Goal: Information Seeking & Learning: Learn about a topic

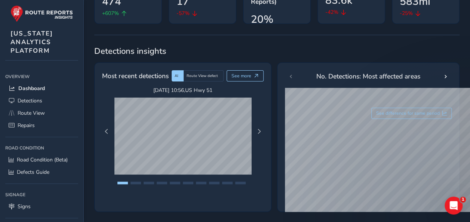
scroll to position [267, 0]
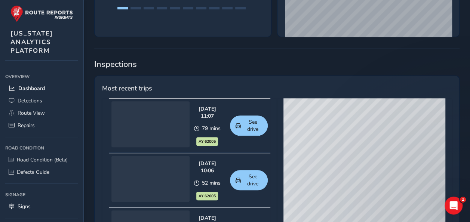
drag, startPoint x: 353, startPoint y: 164, endPoint x: 325, endPoint y: 109, distance: 62.0
click at [325, 110] on div "© Mapbox © OpenStreetMap Improve this map | © Mapbox © OpenStreetMap Improve th…" at bounding box center [364, 208] width 162 height 220
click at [37, 99] on span "Detections" at bounding box center [30, 100] width 25 height 7
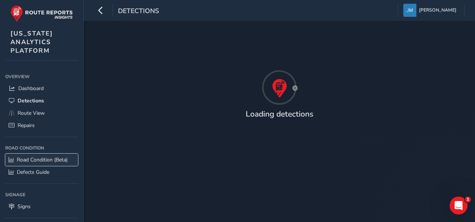
click at [44, 159] on span "Road Condition (Beta)" at bounding box center [42, 159] width 51 height 7
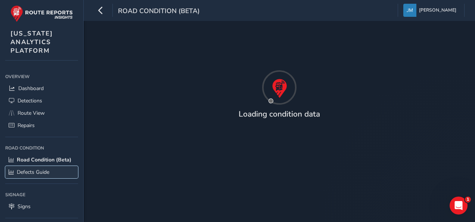
click at [46, 174] on span "Defects Guide" at bounding box center [33, 172] width 33 height 7
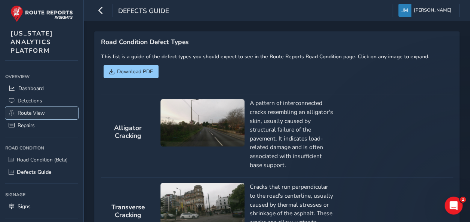
click at [39, 111] on span "Route View" at bounding box center [31, 112] width 27 height 7
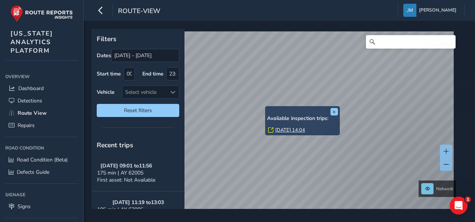
click at [297, 130] on link "[DATE] 14:04" at bounding box center [290, 130] width 30 height 7
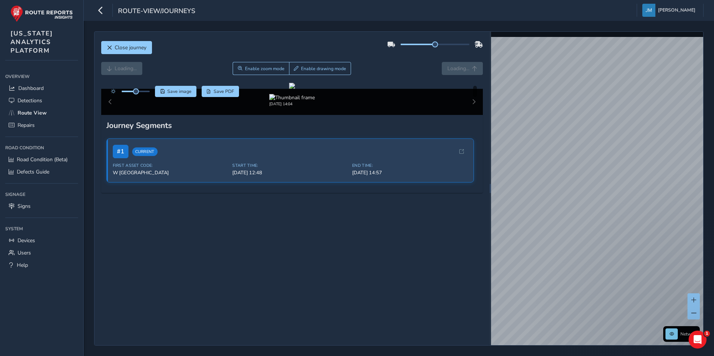
drag, startPoint x: 430, startPoint y: 40, endPoint x: 444, endPoint y: 42, distance: 13.3
click at [444, 42] on div at bounding box center [435, 44] width 96 height 12
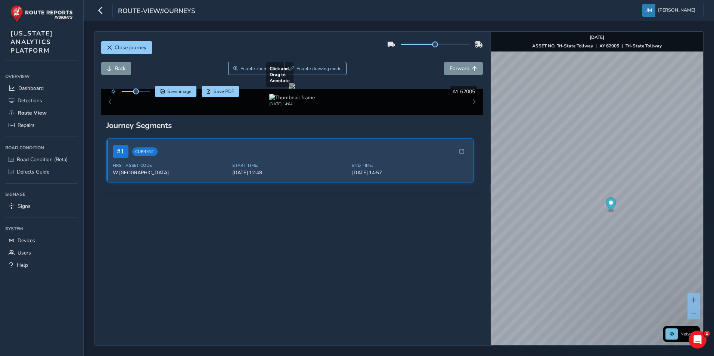
click at [295, 89] on div at bounding box center [292, 86] width 6 height 6
drag, startPoint x: 433, startPoint y: 43, endPoint x: 469, endPoint y: 42, distance: 36.3
click at [469, 42] on div at bounding box center [435, 44] width 96 height 12
click at [295, 89] on div at bounding box center [292, 86] width 6 height 6
click at [450, 71] on span "Forward" at bounding box center [460, 68] width 20 height 7
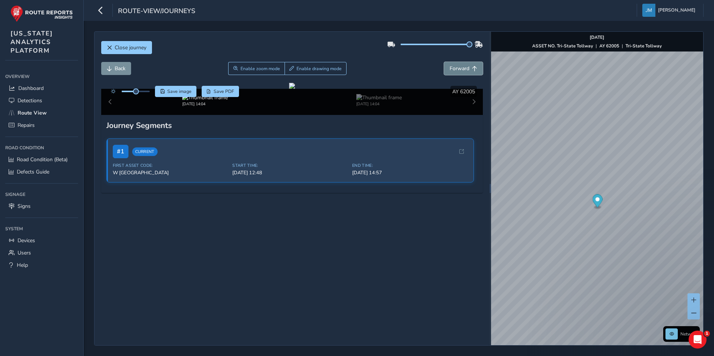
click at [450, 71] on span "Forward" at bounding box center [460, 68] width 20 height 7
click at [295, 89] on div at bounding box center [292, 86] width 6 height 6
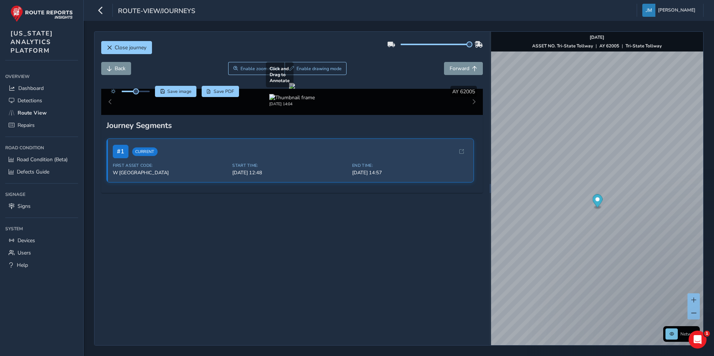
drag, startPoint x: 350, startPoint y: 164, endPoint x: 328, endPoint y: 179, distance: 25.8
click at [295, 89] on div at bounding box center [292, 86] width 6 height 6
click at [450, 64] on button "Forward" at bounding box center [463, 68] width 39 height 13
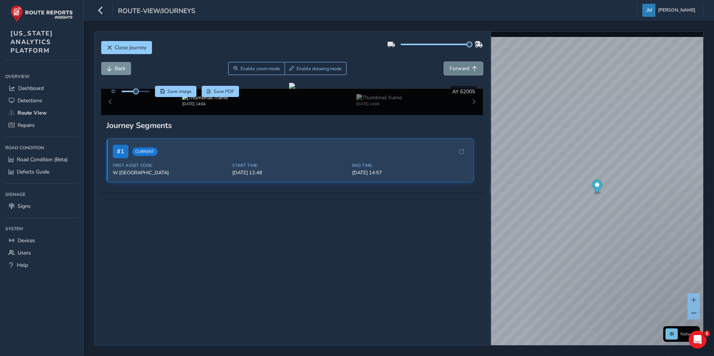
click at [450, 64] on button "Forward" at bounding box center [463, 68] width 39 height 13
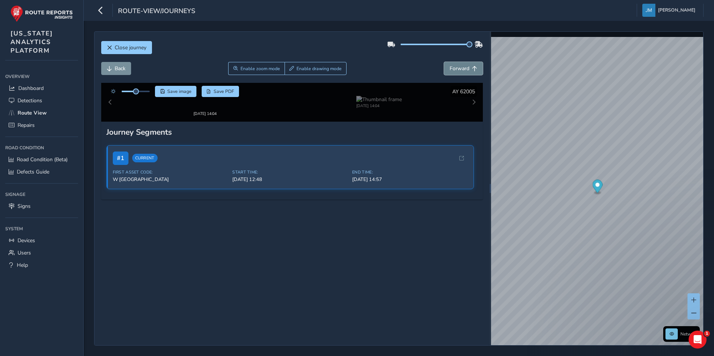
click at [450, 64] on button "Forward" at bounding box center [463, 68] width 39 height 13
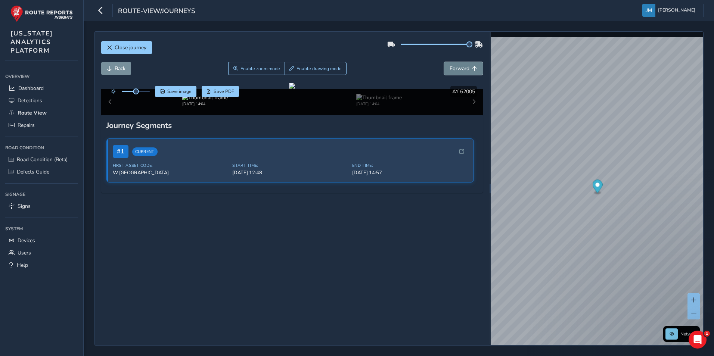
click at [450, 64] on button "Forward" at bounding box center [463, 68] width 39 height 13
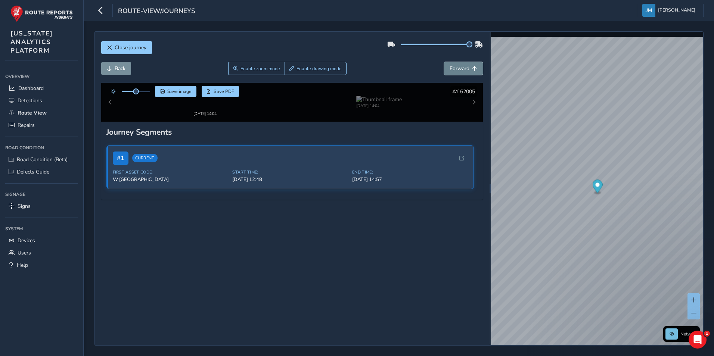
click at [450, 64] on button "Forward" at bounding box center [463, 68] width 39 height 13
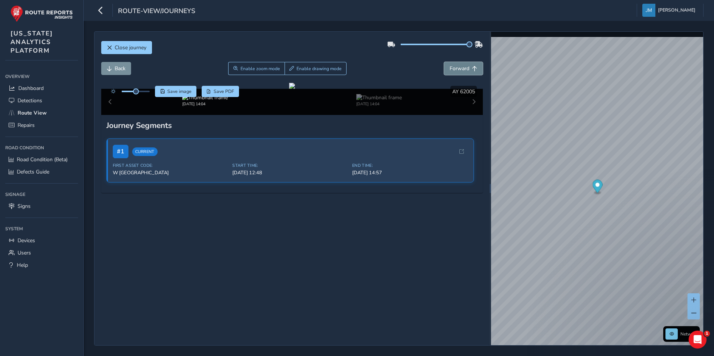
click at [450, 64] on button "Forward" at bounding box center [463, 68] width 39 height 13
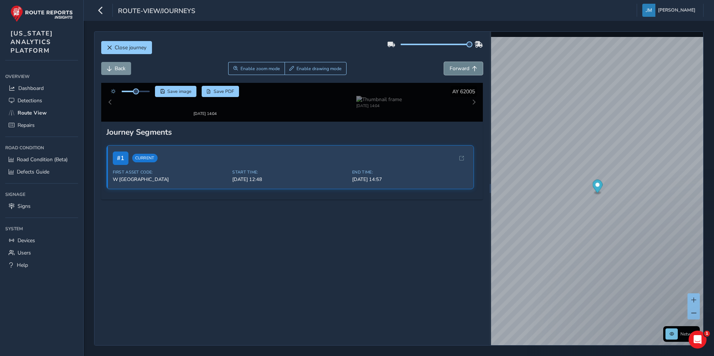
click at [450, 64] on button "Forward" at bounding box center [463, 68] width 39 height 13
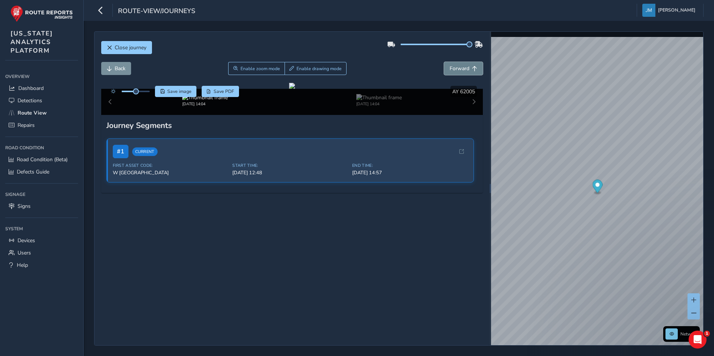
click at [450, 64] on button "Forward" at bounding box center [463, 68] width 39 height 13
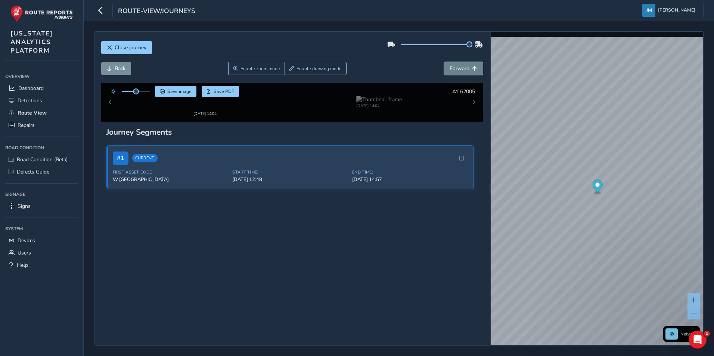
click at [450, 64] on button "Forward" at bounding box center [463, 68] width 39 height 13
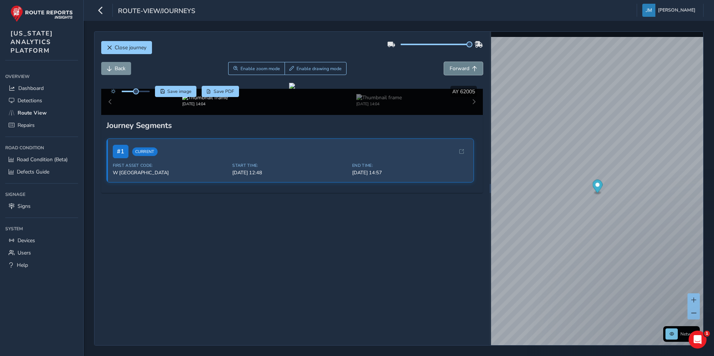
click at [450, 64] on button "Forward" at bounding box center [463, 68] width 39 height 13
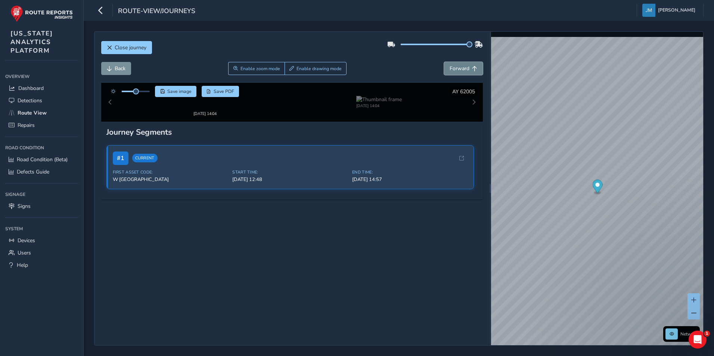
click at [450, 64] on button "Forward" at bounding box center [463, 68] width 39 height 13
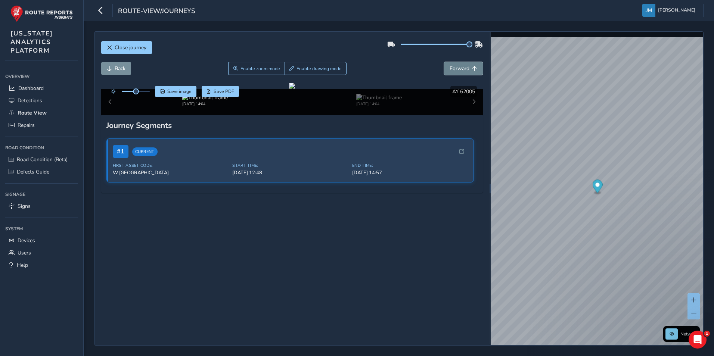
click at [450, 64] on button "Forward" at bounding box center [463, 68] width 39 height 13
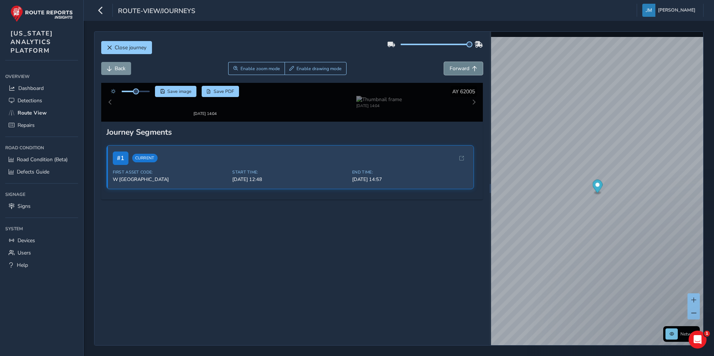
click at [450, 64] on button "Forward" at bounding box center [463, 68] width 39 height 13
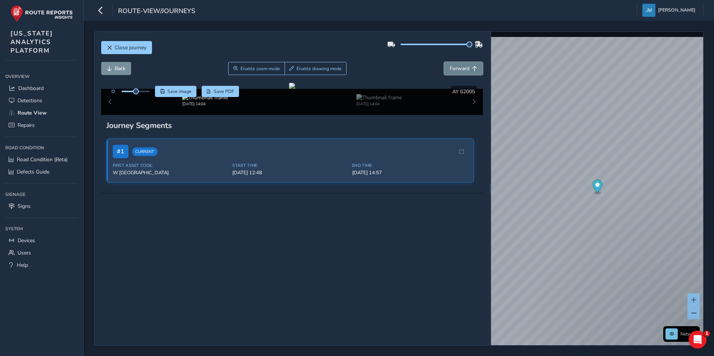
click at [450, 64] on button "Forward" at bounding box center [463, 68] width 39 height 13
drag, startPoint x: 135, startPoint y: 90, endPoint x: 167, endPoint y: 94, distance: 32.3
click at [167, 94] on div "Save image Save PDF" at bounding box center [173, 91] width 132 height 11
click at [289, 89] on div at bounding box center [292, 86] width 6 height 6
click at [112, 70] on span "Back" at bounding box center [109, 68] width 5 height 5
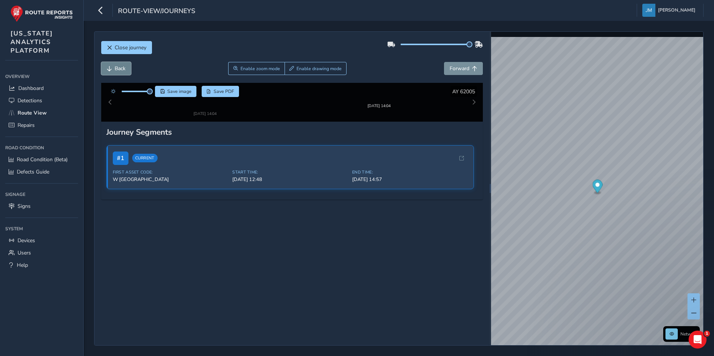
click at [112, 70] on span "Back" at bounding box center [109, 68] width 5 height 5
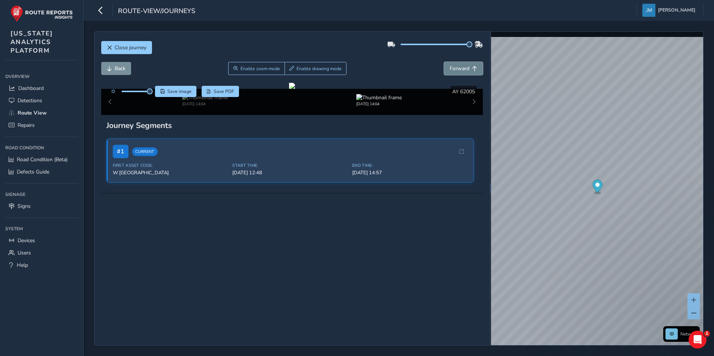
click at [461, 66] on span "Forward" at bounding box center [460, 68] width 20 height 7
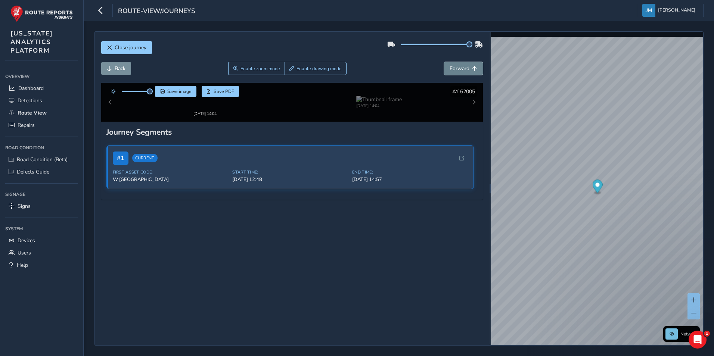
click at [460, 66] on span "Forward" at bounding box center [460, 68] width 20 height 7
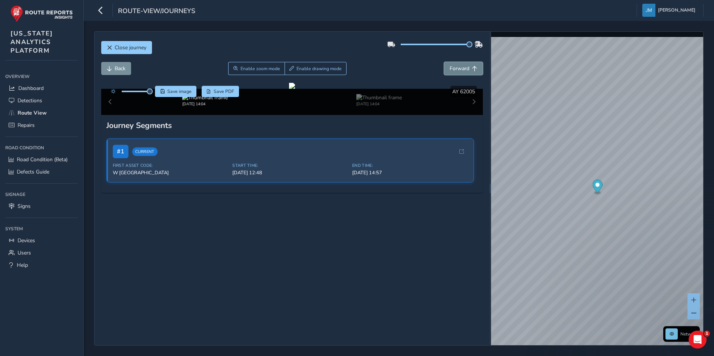
click at [460, 66] on span "Forward" at bounding box center [460, 68] width 20 height 7
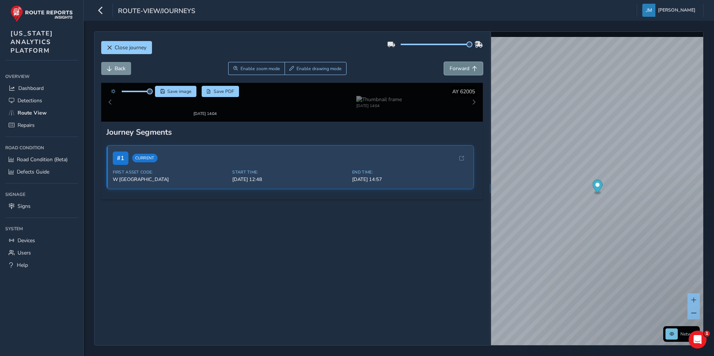
click at [460, 66] on span "Forward" at bounding box center [460, 68] width 20 height 7
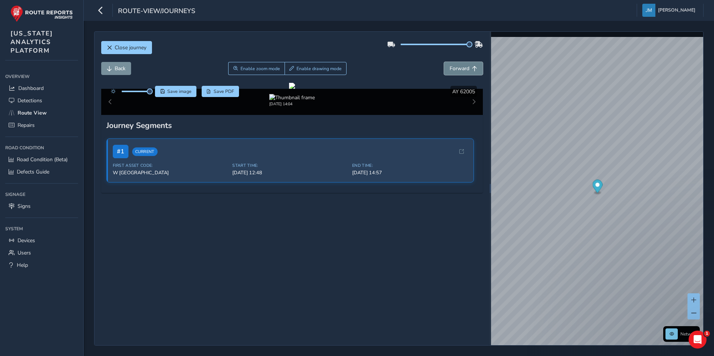
click at [460, 66] on span "Forward" at bounding box center [460, 68] width 20 height 7
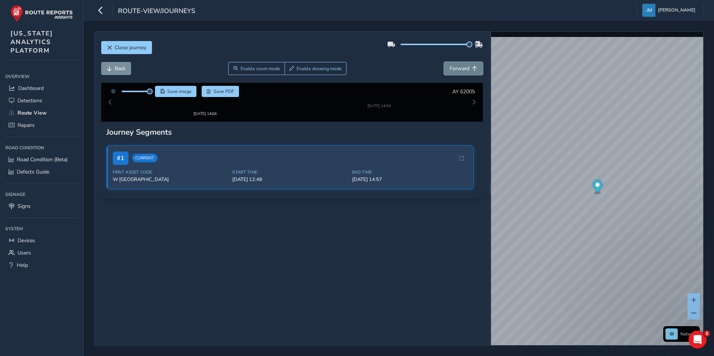
click at [460, 64] on button "Forward" at bounding box center [463, 68] width 39 height 13
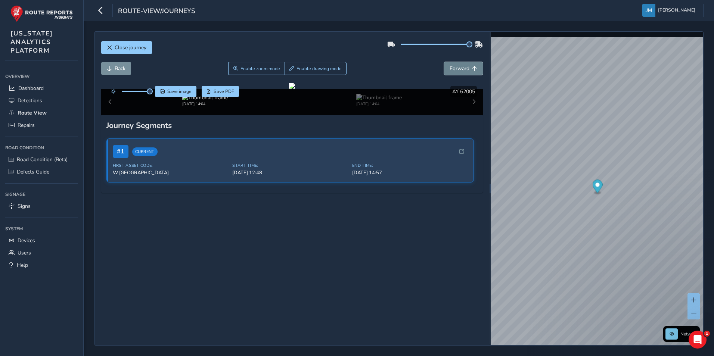
click at [460, 64] on button "Forward" at bounding box center [463, 68] width 39 height 13
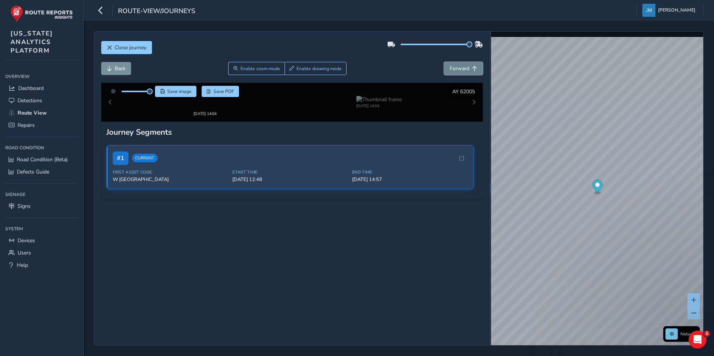
click at [460, 64] on button "Forward" at bounding box center [463, 68] width 39 height 13
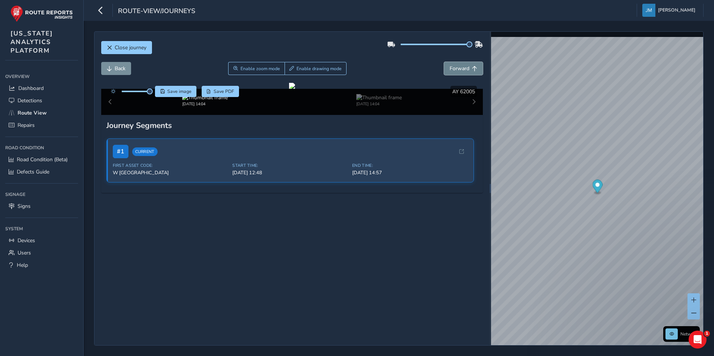
click at [460, 64] on button "Forward" at bounding box center [463, 68] width 39 height 13
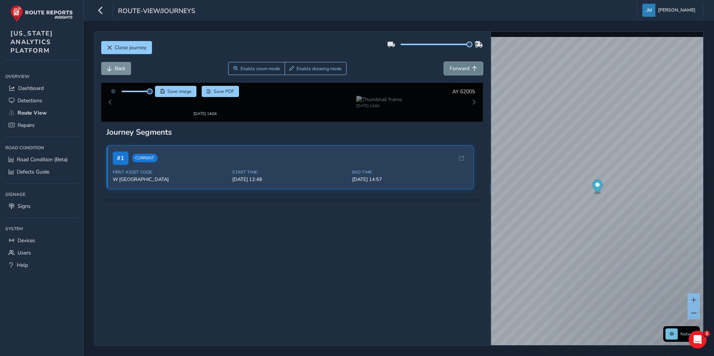
click at [460, 64] on button "Forward" at bounding box center [463, 68] width 39 height 13
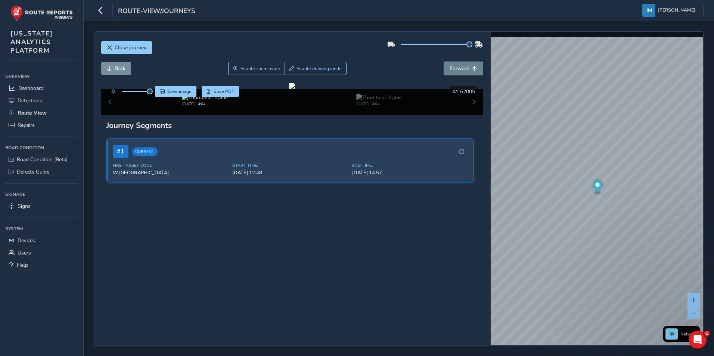
click at [460, 64] on button "Forward" at bounding box center [463, 68] width 39 height 13
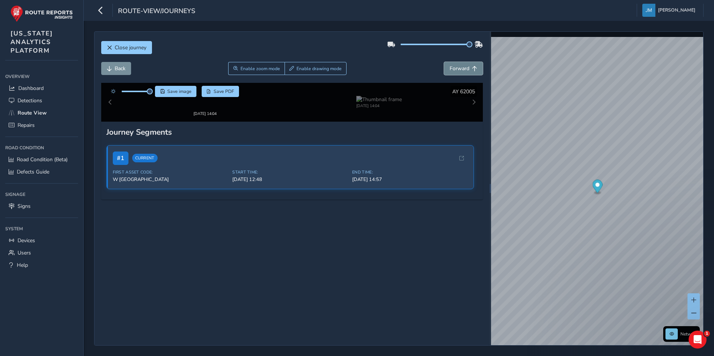
click at [460, 64] on button "Forward" at bounding box center [463, 68] width 39 height 13
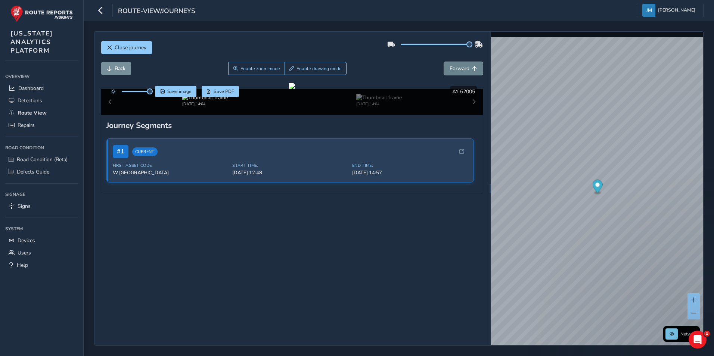
click at [460, 64] on button "Forward" at bounding box center [463, 68] width 39 height 13
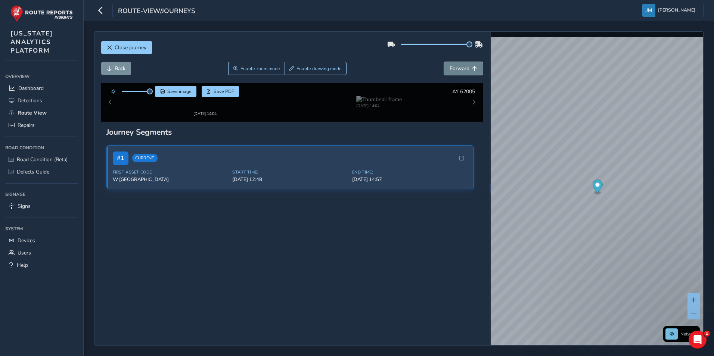
click at [460, 64] on button "Forward" at bounding box center [463, 68] width 39 height 13
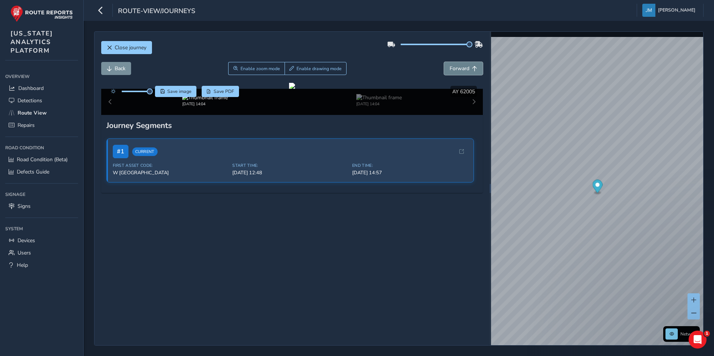
click at [460, 64] on button "Forward" at bounding box center [463, 68] width 39 height 13
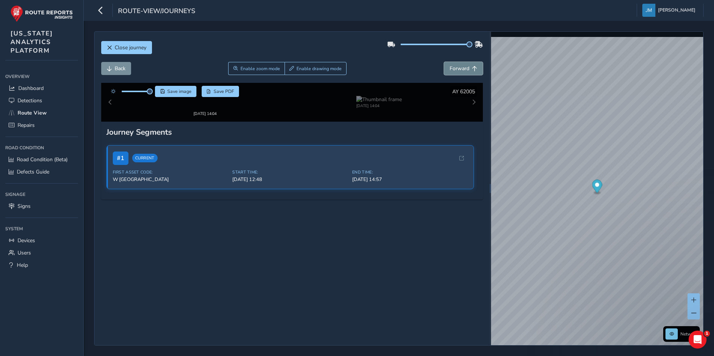
click at [460, 64] on button "Forward" at bounding box center [463, 68] width 39 height 13
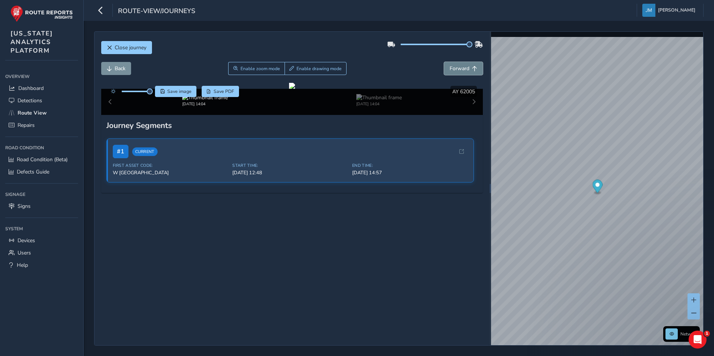
click at [460, 64] on button "Forward" at bounding box center [463, 68] width 39 height 13
click at [460, 65] on button "Forward" at bounding box center [463, 68] width 39 height 13
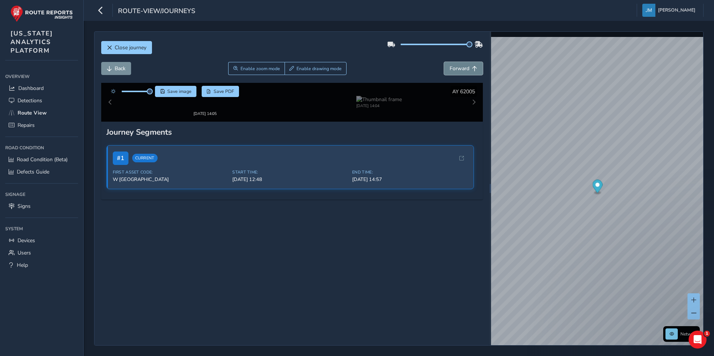
click at [460, 66] on span "Forward" at bounding box center [460, 68] width 20 height 7
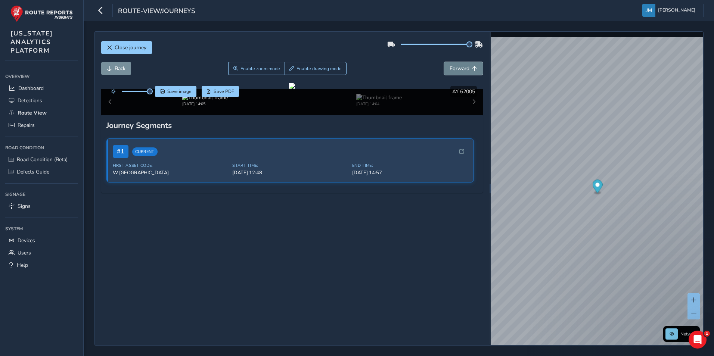
click at [460, 66] on span "Forward" at bounding box center [460, 68] width 20 height 7
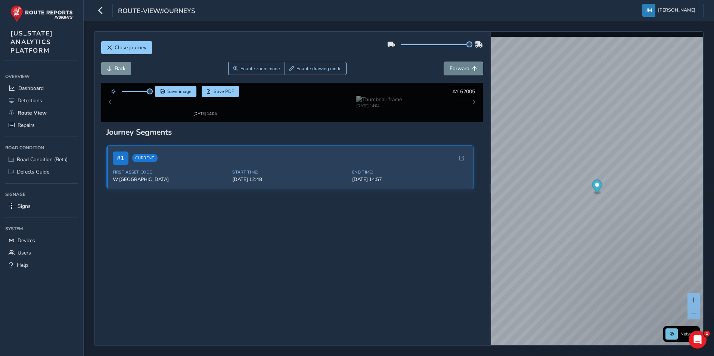
click at [460, 66] on span "Forward" at bounding box center [460, 68] width 20 height 7
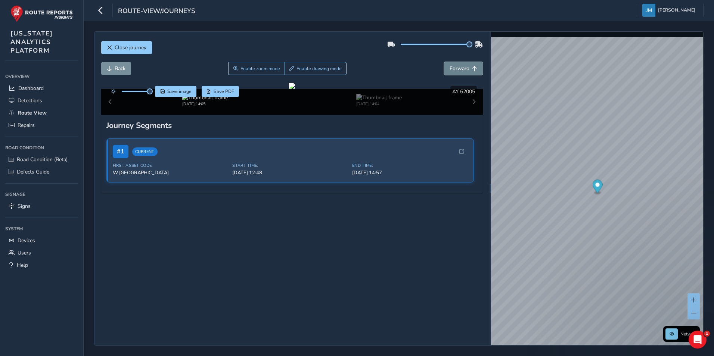
click at [460, 66] on span "Forward" at bounding box center [460, 68] width 20 height 7
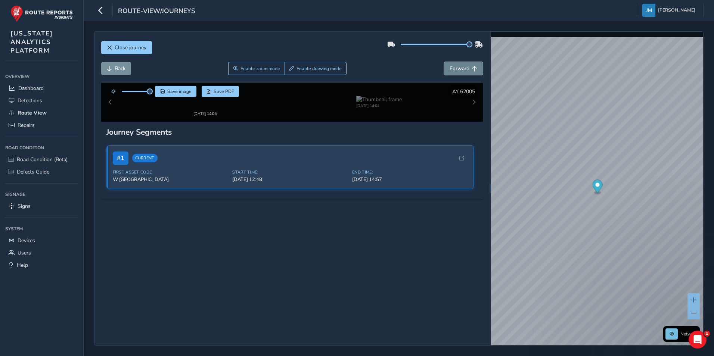
click at [460, 66] on span "Forward" at bounding box center [460, 68] width 20 height 7
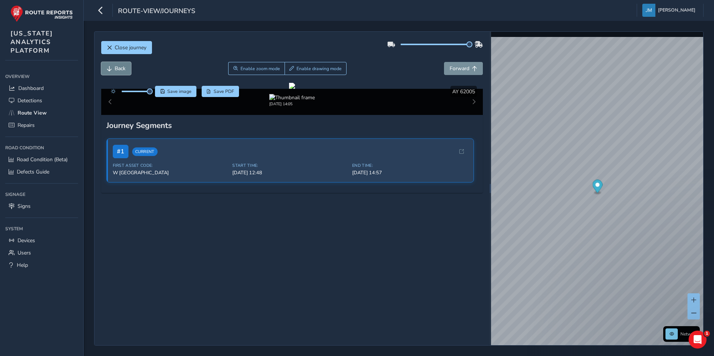
click at [125, 68] on span "Back" at bounding box center [120, 68] width 11 height 7
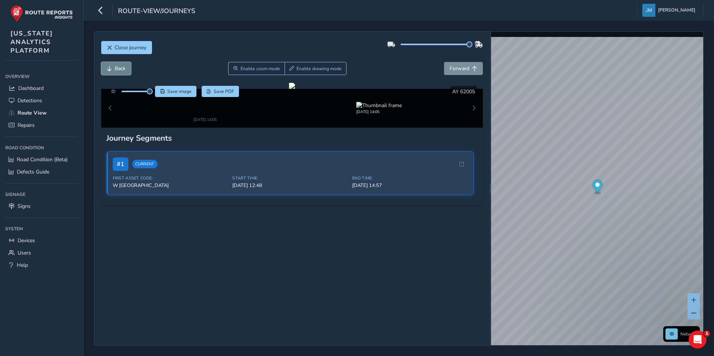
click at [125, 68] on span "Back" at bounding box center [120, 68] width 11 height 7
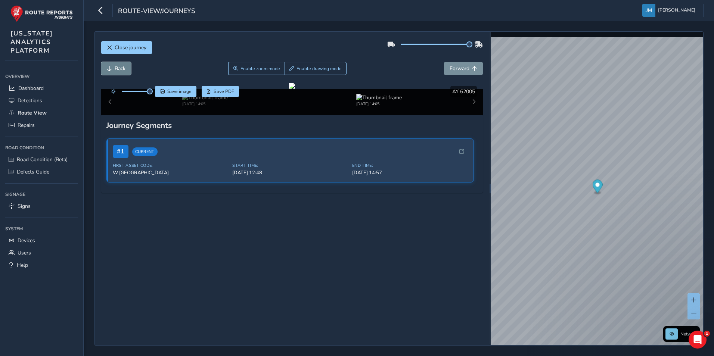
click at [125, 68] on span "Back" at bounding box center [120, 68] width 11 height 7
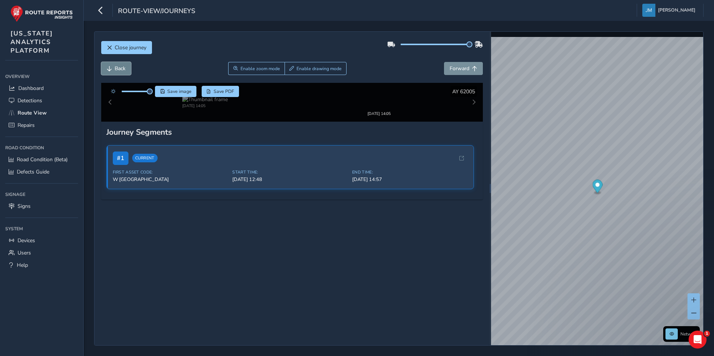
click at [125, 68] on span "Back" at bounding box center [120, 68] width 11 height 7
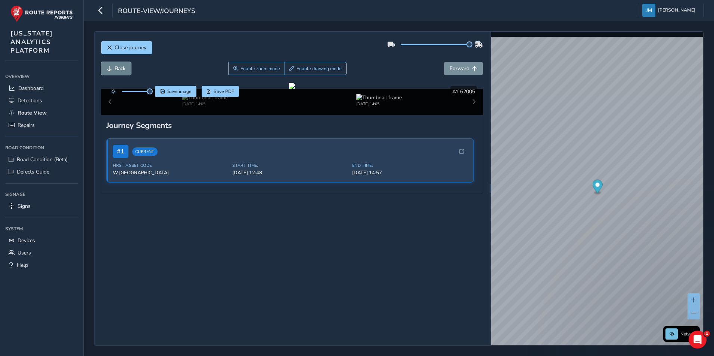
click at [125, 68] on span "Back" at bounding box center [120, 68] width 11 height 7
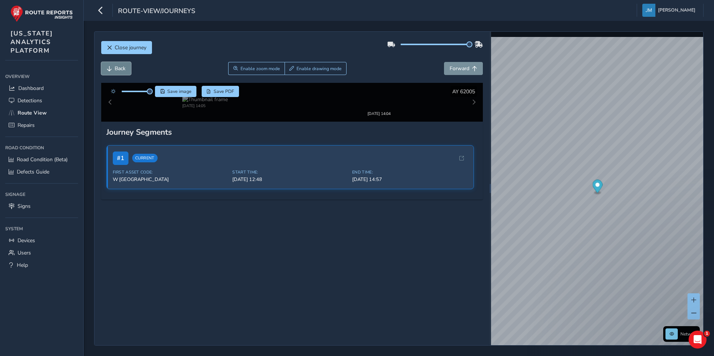
click at [125, 68] on span "Back" at bounding box center [120, 68] width 11 height 7
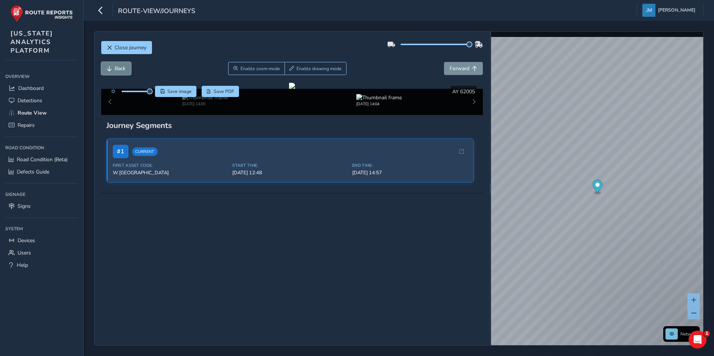
click at [125, 68] on span "Back" at bounding box center [120, 68] width 11 height 7
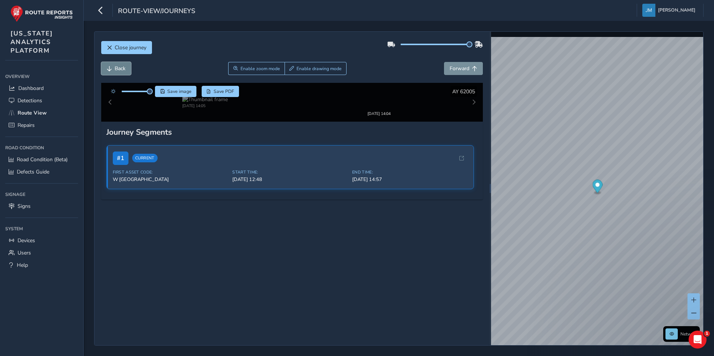
click at [125, 68] on span "Back" at bounding box center [120, 68] width 11 height 7
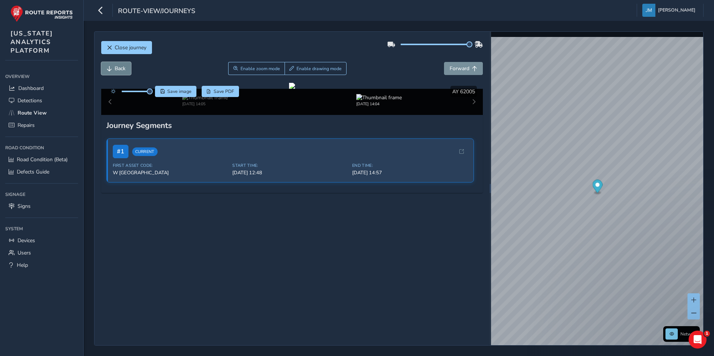
click at [125, 68] on span "Back" at bounding box center [120, 68] width 11 height 7
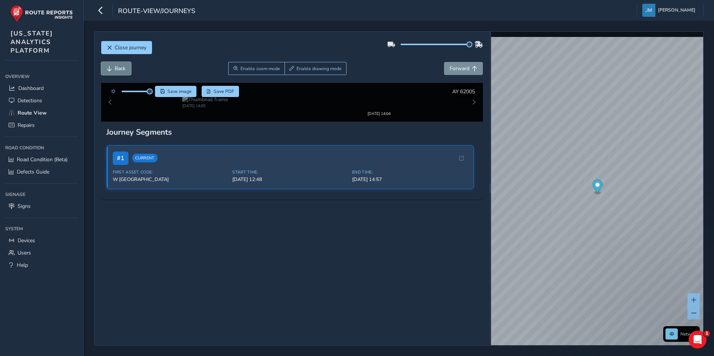
click at [125, 68] on span "Back" at bounding box center [120, 68] width 11 height 7
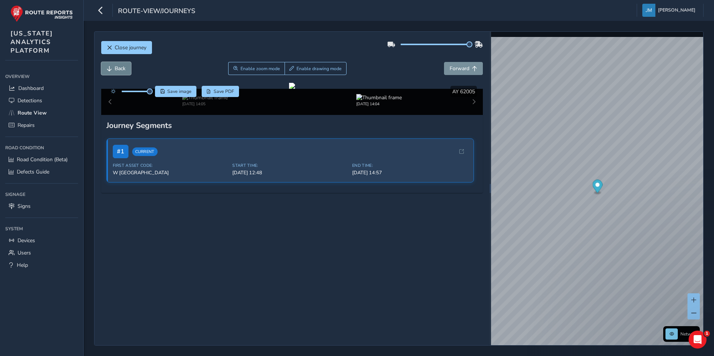
click at [125, 68] on span "Back" at bounding box center [120, 68] width 11 height 7
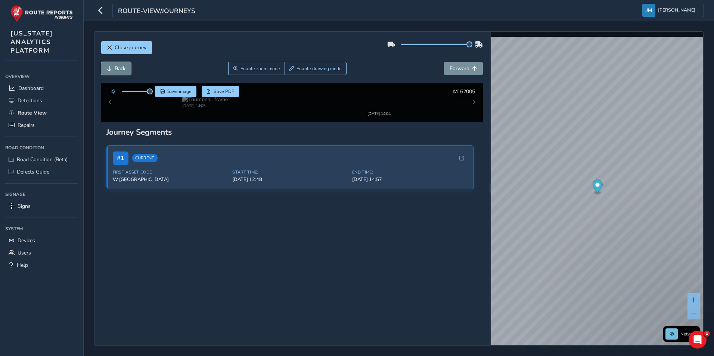
click at [125, 68] on span "Back" at bounding box center [120, 68] width 11 height 7
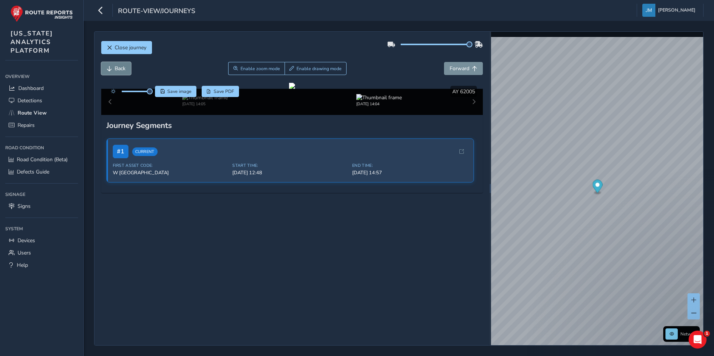
click at [125, 68] on span "Back" at bounding box center [120, 68] width 11 height 7
